Goal: Information Seeking & Learning: Find specific fact

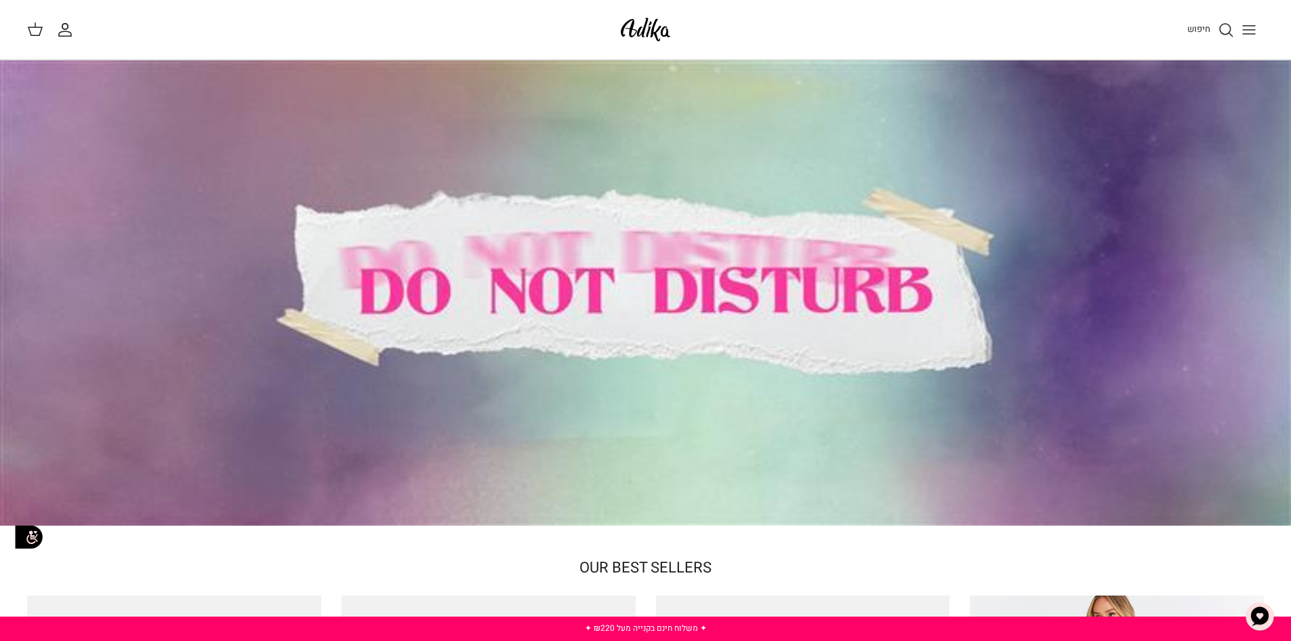
click at [1248, 35] on icon "Toggle menu" at bounding box center [1249, 30] width 16 height 16
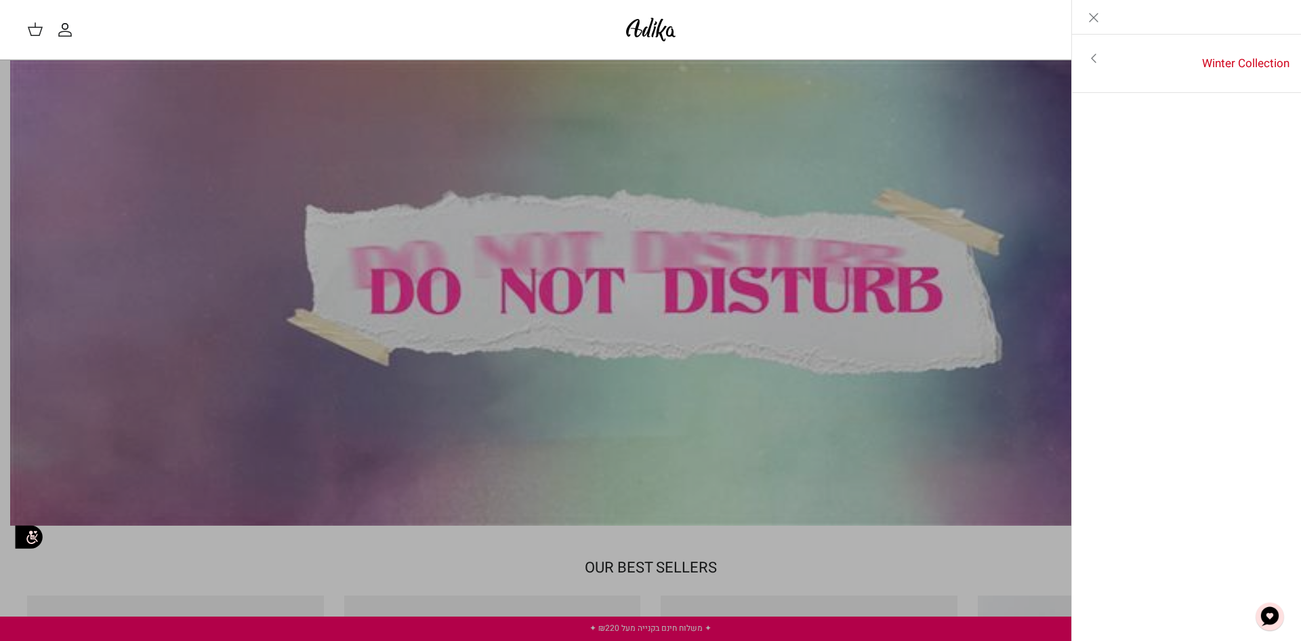
click at [1090, 20] on icon "Close" at bounding box center [1094, 17] width 16 height 16
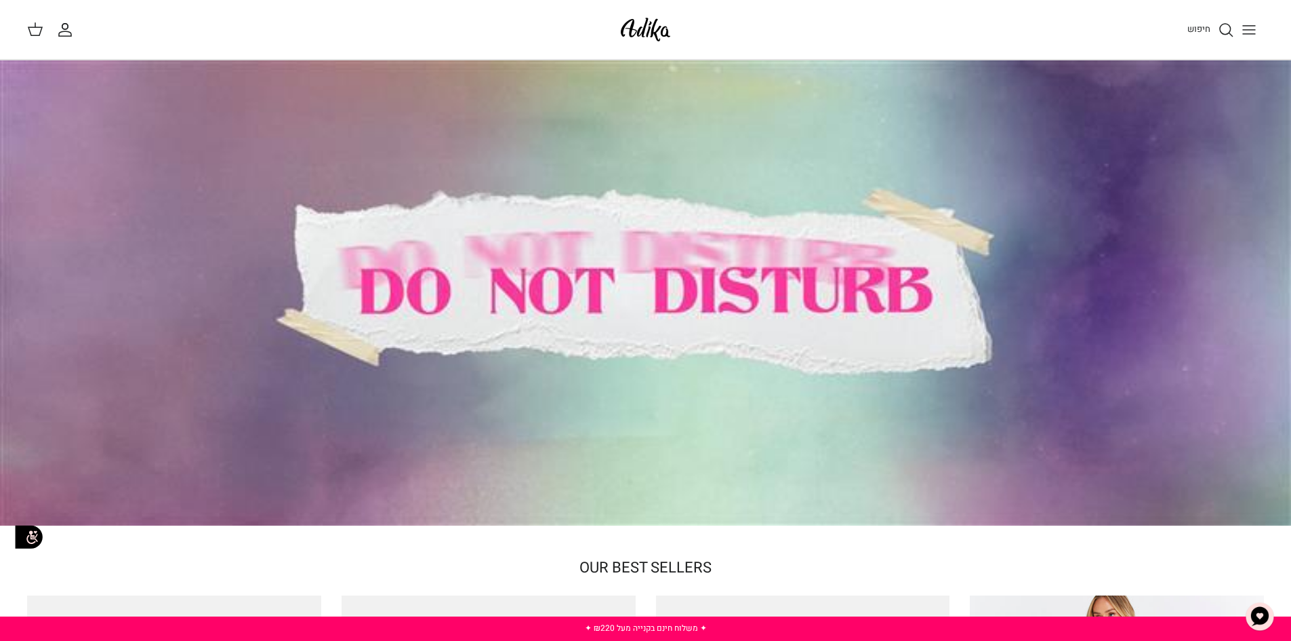
click at [1242, 28] on icon "Toggle menu" at bounding box center [1249, 30] width 16 height 16
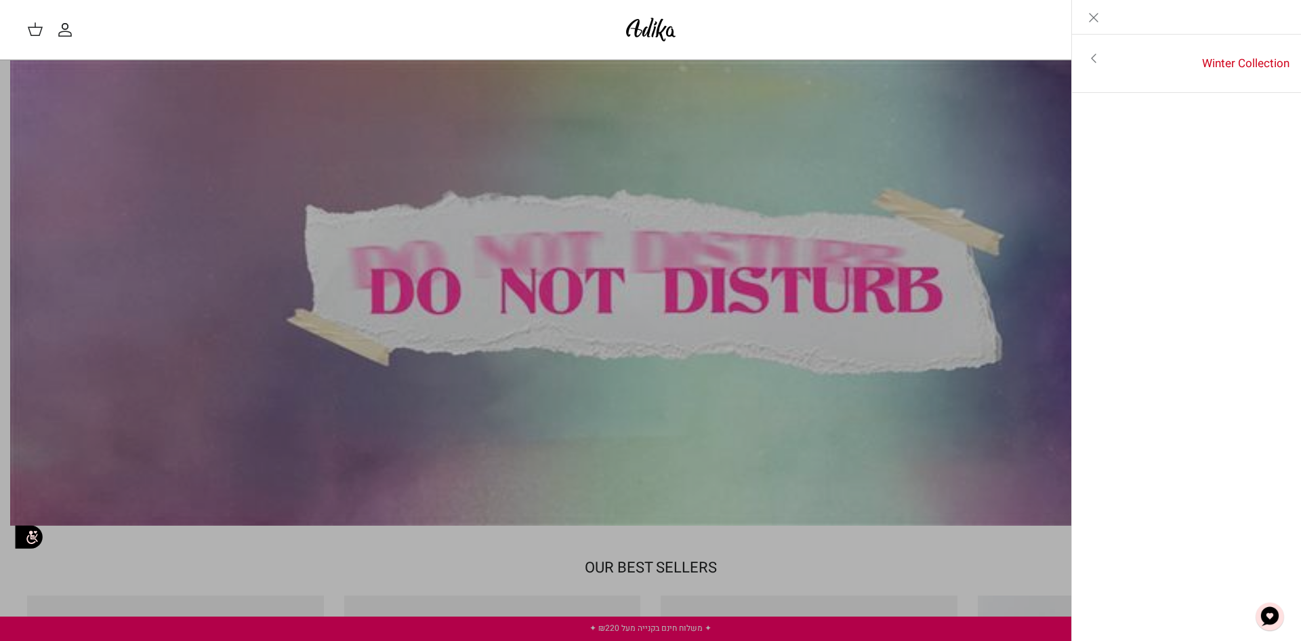
click at [1041, 156] on link "Toggle menu" at bounding box center [650, 320] width 1301 height 641
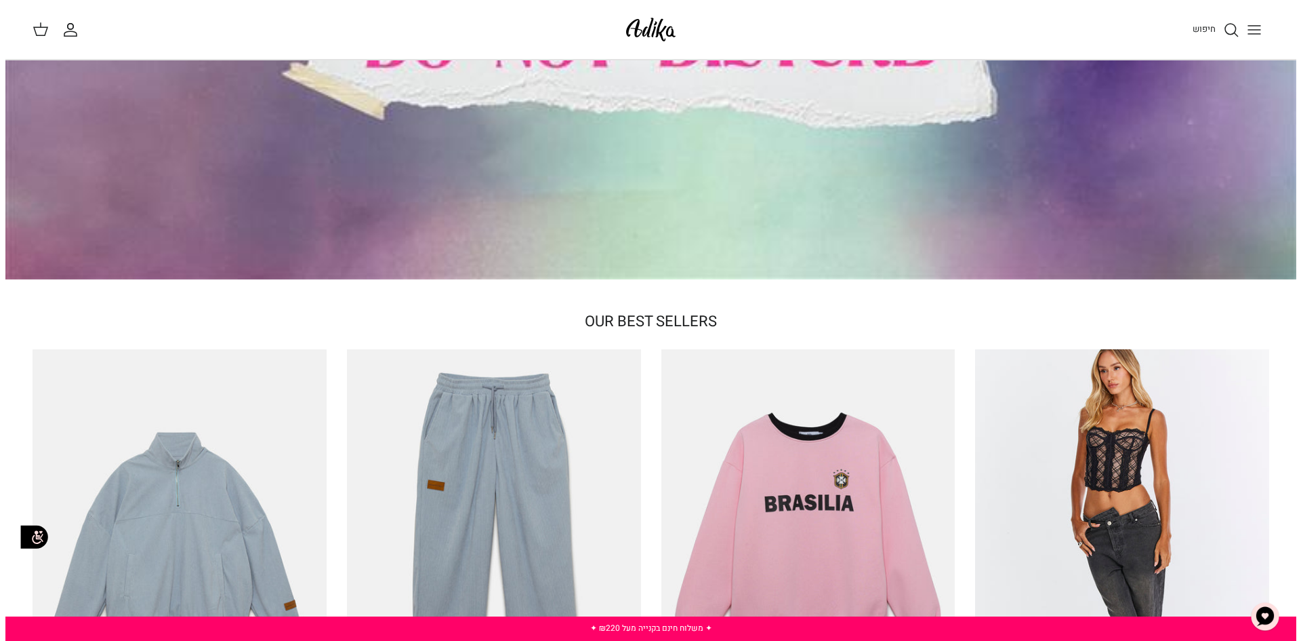
scroll to position [203, 0]
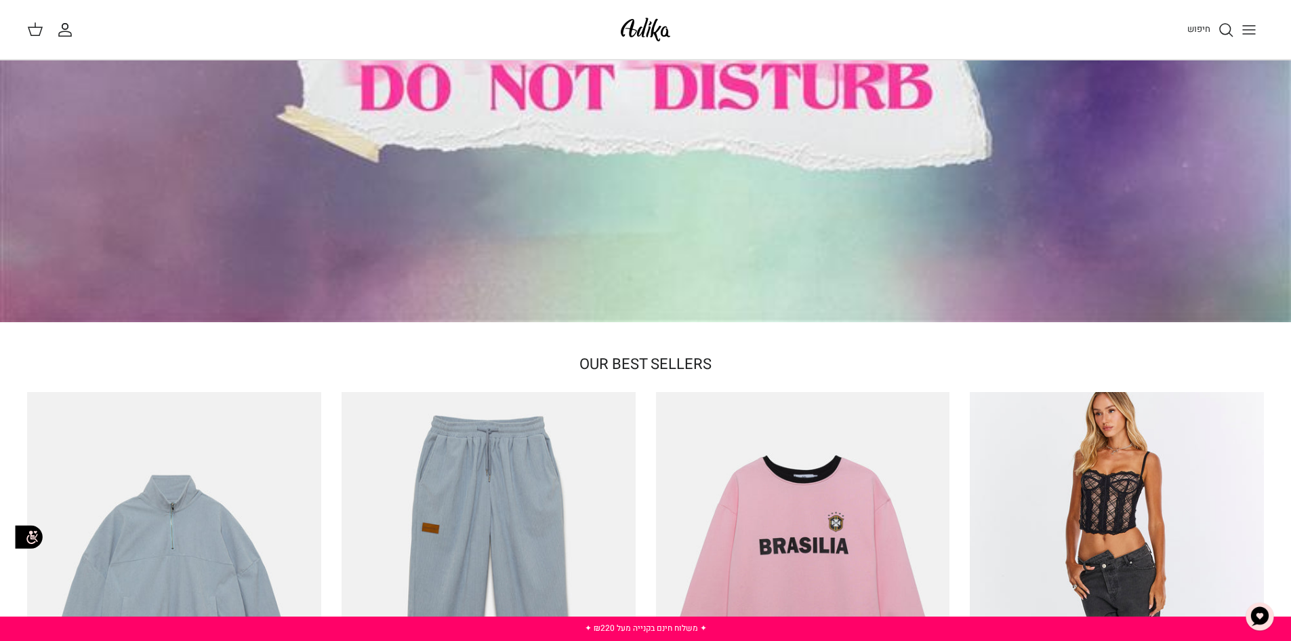
click at [1212, 30] on link "חיפוש" at bounding box center [1211, 30] width 47 height 16
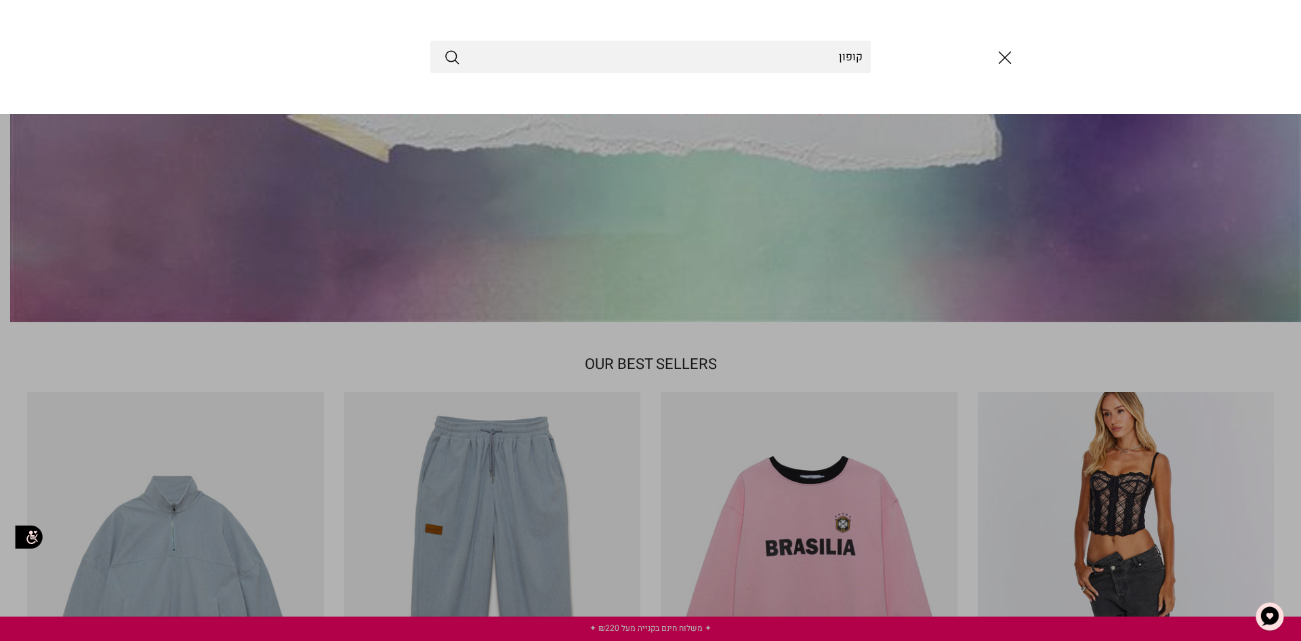
type input "קופון"
click at [444, 48] on button "Submit" at bounding box center [452, 57] width 16 height 18
